Goal: Information Seeking & Learning: Learn about a topic

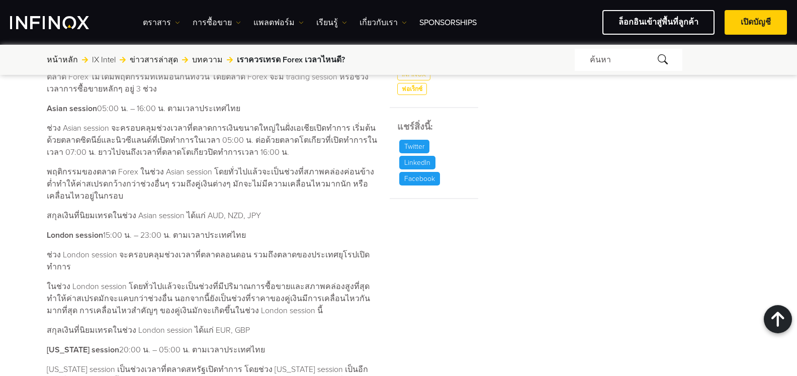
scroll to position [403, 0]
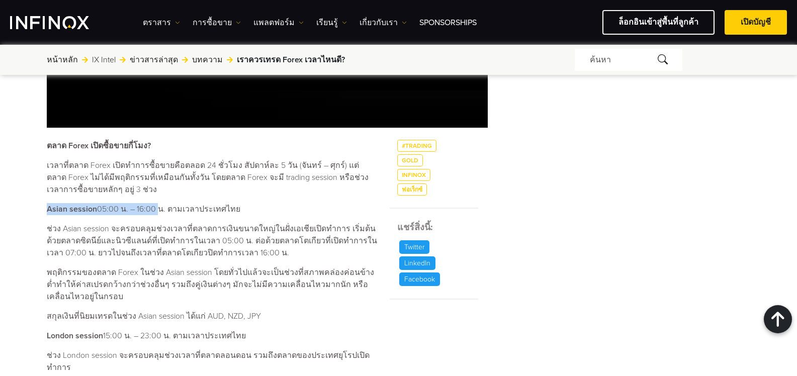
drag, startPoint x: 154, startPoint y: 209, endPoint x: 43, endPoint y: 202, distance: 111.4
click at [43, 202] on div "เราควรเทรด Forex เวลาไหนดี? ค้นหาโดย INFINOX [DATE] 08:38 (GMT +0) เวลาที่อ่าน …" at bounding box center [399, 272] width 725 height 1149
copy p "Asian session 05:00 น. – 16:00"
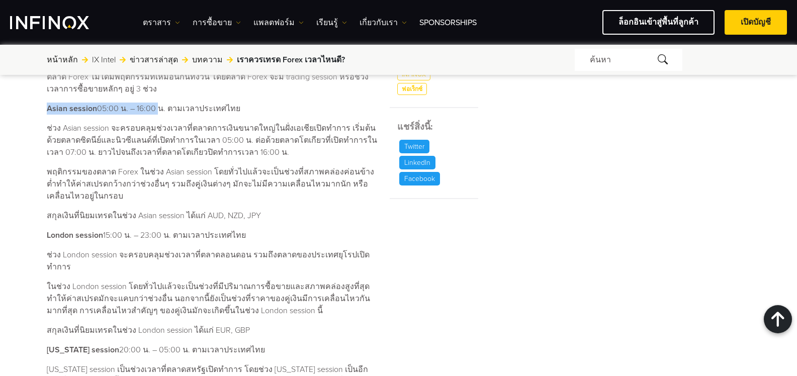
scroll to position [553, 0]
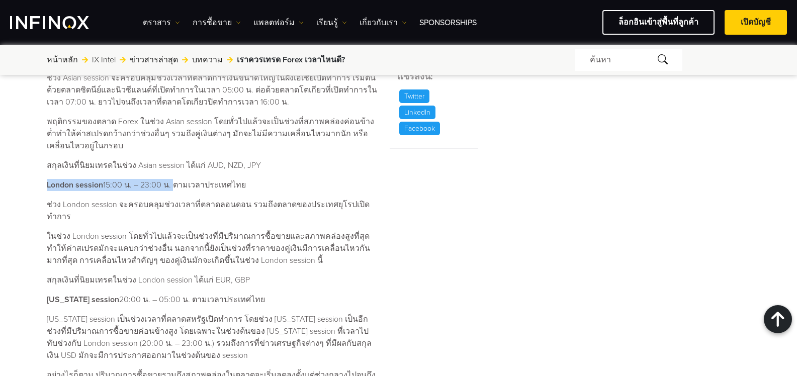
drag, startPoint x: 47, startPoint y: 186, endPoint x: 171, endPoint y: 185, distance: 124.3
click at [171, 185] on p "London session 15:00 น. – 23:00 น. ตามเวลาประเทศไทย" at bounding box center [212, 185] width 331 height 12
copy p "London session 15:00 น. – 23:00 น."
click at [36, 184] on div "เราควรเทรด Forex เวลาไหนดี? ค้นหาโดย INFINOX [DATE] 08:38 (GMT +0) เวลาที่อ่าน …" at bounding box center [398, 121] width 797 height 1199
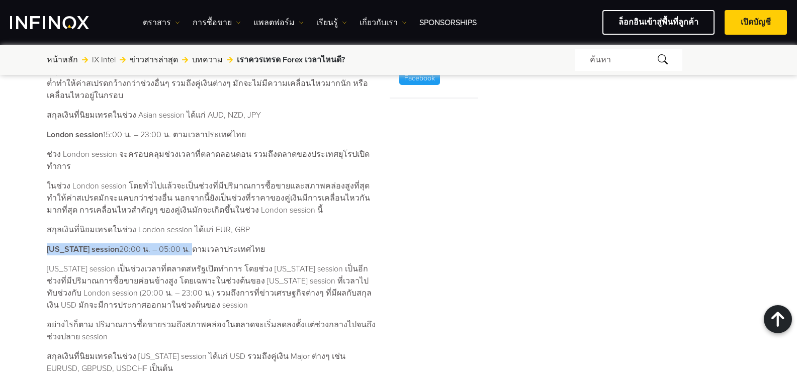
drag, startPoint x: 47, startPoint y: 235, endPoint x: 181, endPoint y: 240, distance: 133.9
click at [181, 244] on p "[US_STATE] session 20:00 น. – 05:00 น. ตามเวลาประเทศไทย" at bounding box center [212, 250] width 331 height 12
copy p "[US_STATE] session 20:00 น. – 05:00 น."
